Goal: Task Accomplishment & Management: Use online tool/utility

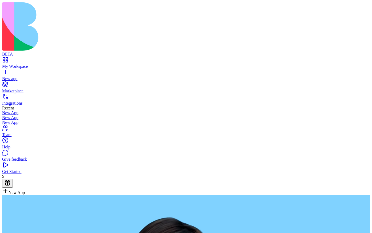
type textarea "**********"
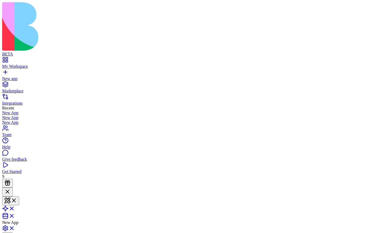
click at [7, 72] on link "New app" at bounding box center [186, 77] width 368 height 10
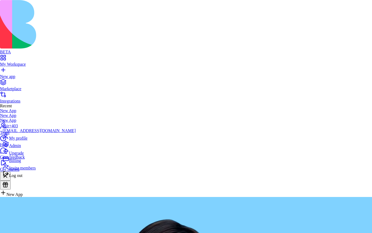
click at [21, 163] on span "Billing" at bounding box center [15, 160] width 12 height 5
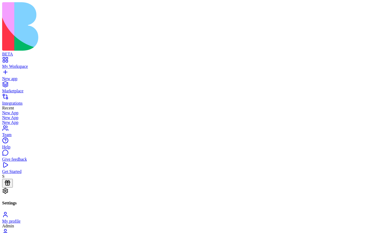
click at [26, 76] on div "New app" at bounding box center [186, 78] width 368 height 5
click at [13, 76] on div "New app" at bounding box center [186, 78] width 368 height 5
click at [27, 72] on link "New app" at bounding box center [186, 77] width 368 height 10
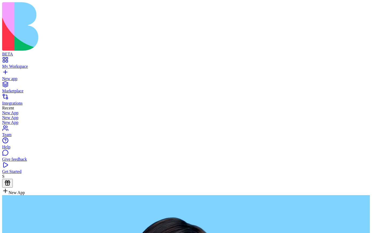
type textarea "**********"
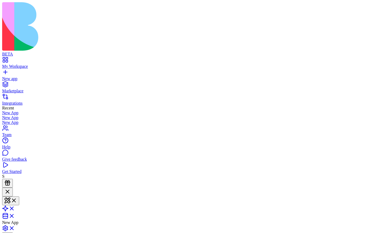
scroll to position [65, 0]
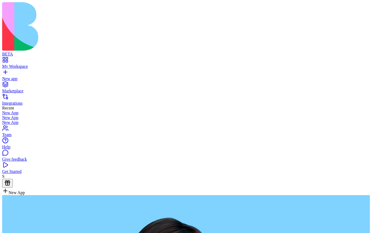
type textarea "**********"
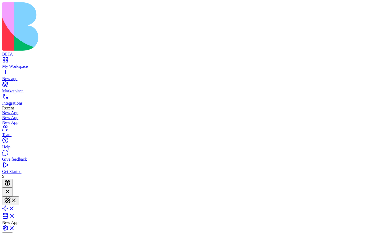
scroll to position [71, 0]
click at [15, 208] on span at bounding box center [15, 210] width 0 height 5
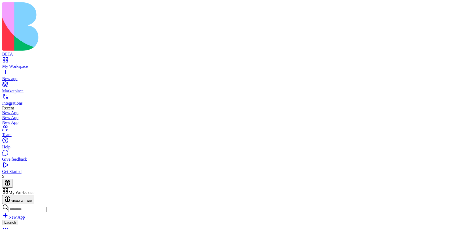
click at [21, 57] on div "My Workspace New app Marketplace Integrations Recent New App New App New App Te…" at bounding box center [230, 116] width 457 height 118
click at [20, 76] on div "New app" at bounding box center [230, 78] width 457 height 5
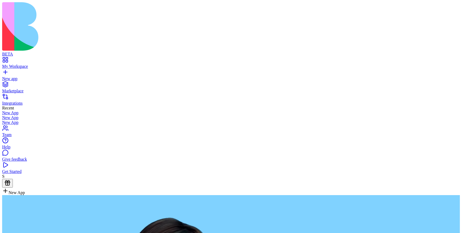
type textarea "**********"
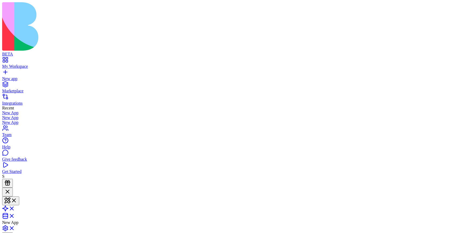
scroll to position [65, 0]
click at [15, 208] on link at bounding box center [8, 210] width 13 height 5
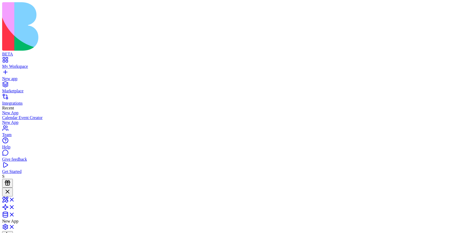
scroll to position [122, 0]
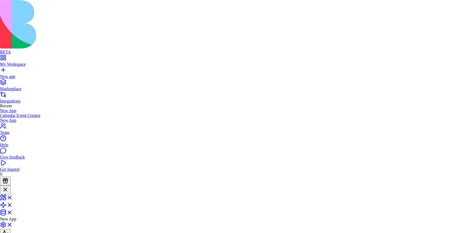
scroll to position [658, 0]
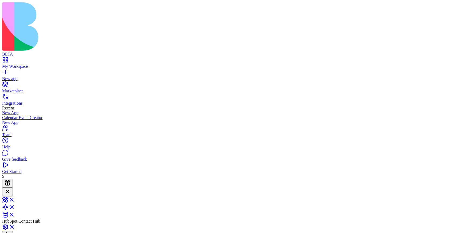
scroll to position [161, 0]
click at [19, 96] on link "Integrations" at bounding box center [230, 101] width 457 height 10
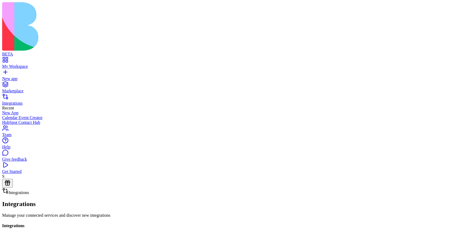
scroll to position [94, 0]
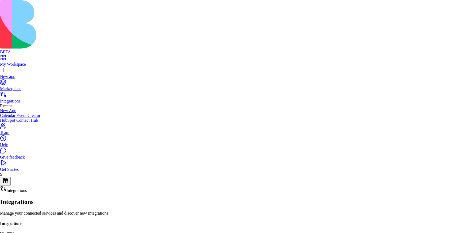
scroll to position [617, 0]
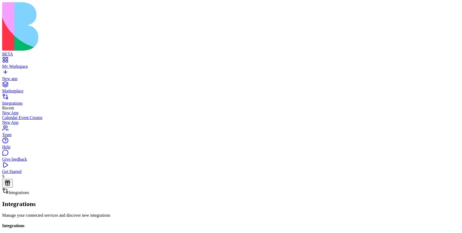
scroll to position [106, 0]
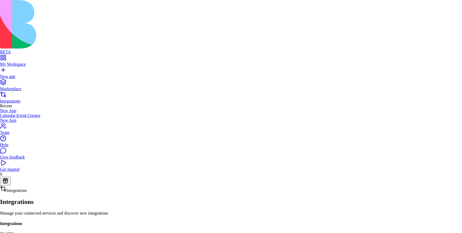
scroll to position [4125, 0]
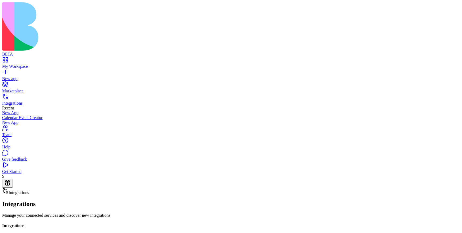
click at [32, 76] on div "New app" at bounding box center [230, 78] width 457 height 5
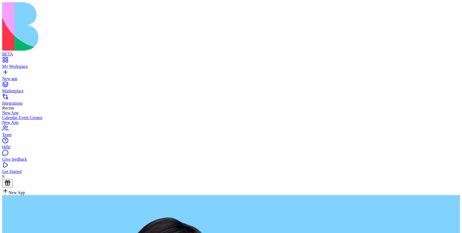
type textarea "**********"
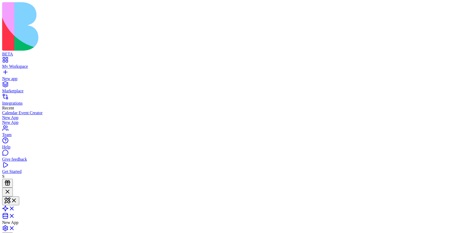
scroll to position [65, 0]
click at [15, 208] on span at bounding box center [15, 210] width 0 height 5
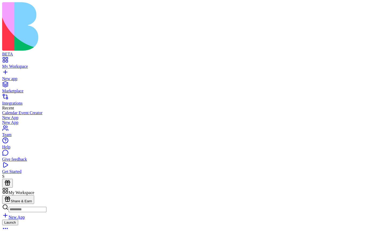
click at [35, 76] on div "New app" at bounding box center [186, 78] width 368 height 5
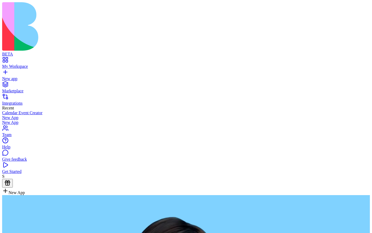
type textarea "**********"
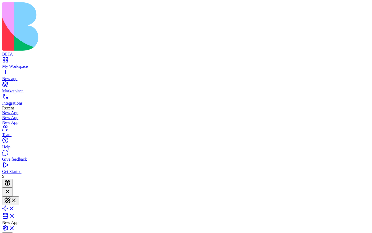
scroll to position [70, 0]
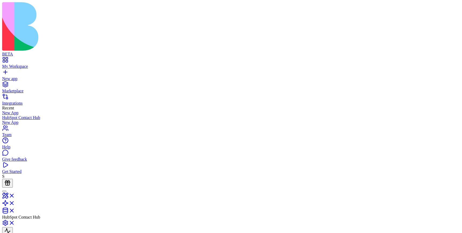
click at [8, 96] on link "Integrations" at bounding box center [230, 101] width 457 height 10
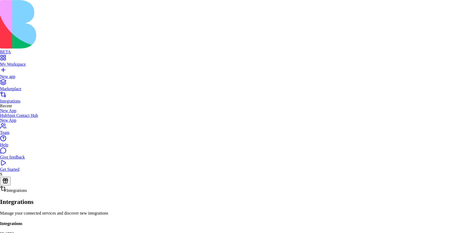
scroll to position [2009, 0]
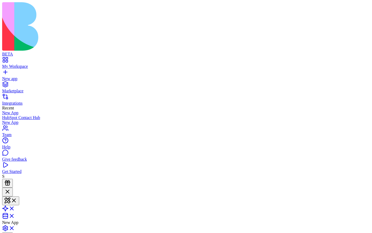
scroll to position [70, 0]
click at [15, 208] on span at bounding box center [15, 210] width 0 height 5
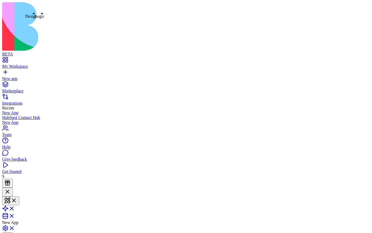
scroll to position [120, 0]
click at [15, 208] on link at bounding box center [8, 210] width 13 height 5
click at [15, 207] on link at bounding box center [8, 209] width 13 height 5
click at [15, 208] on link at bounding box center [8, 210] width 13 height 5
click at [15, 199] on link at bounding box center [8, 201] width 13 height 5
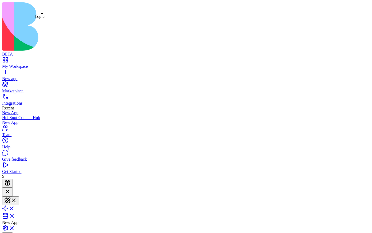
click at [15, 208] on link at bounding box center [8, 210] width 13 height 5
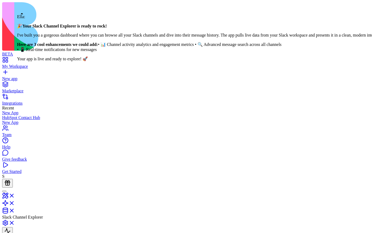
click at [4, 192] on div at bounding box center [4, 192] width 0 height 0
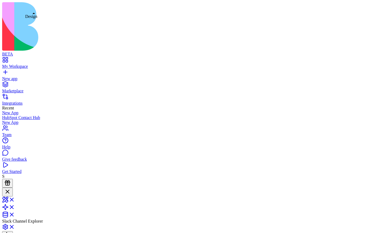
click at [15, 199] on span at bounding box center [15, 201] width 0 height 5
